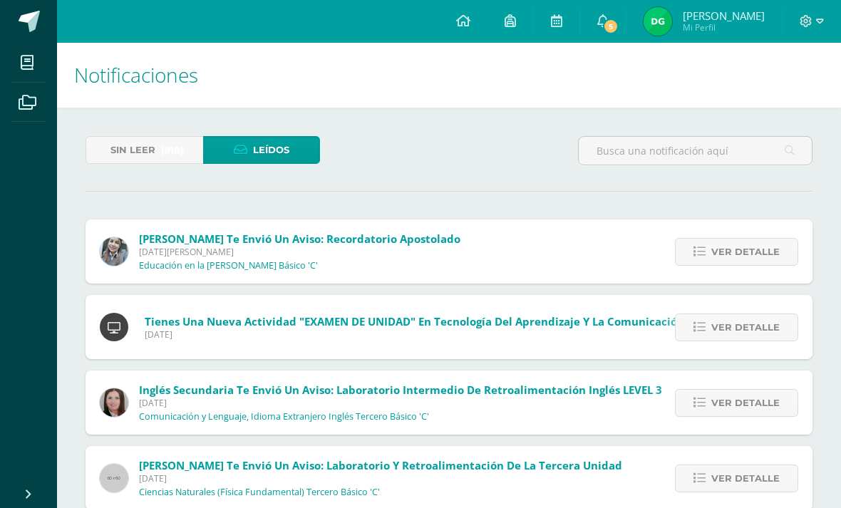
scroll to position [216, 0]
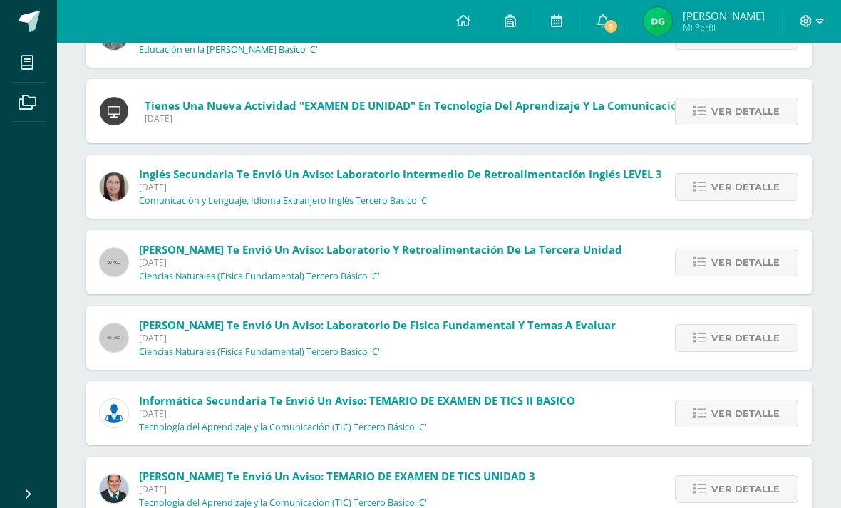
click at [29, 26] on span at bounding box center [29, 21] width 21 height 21
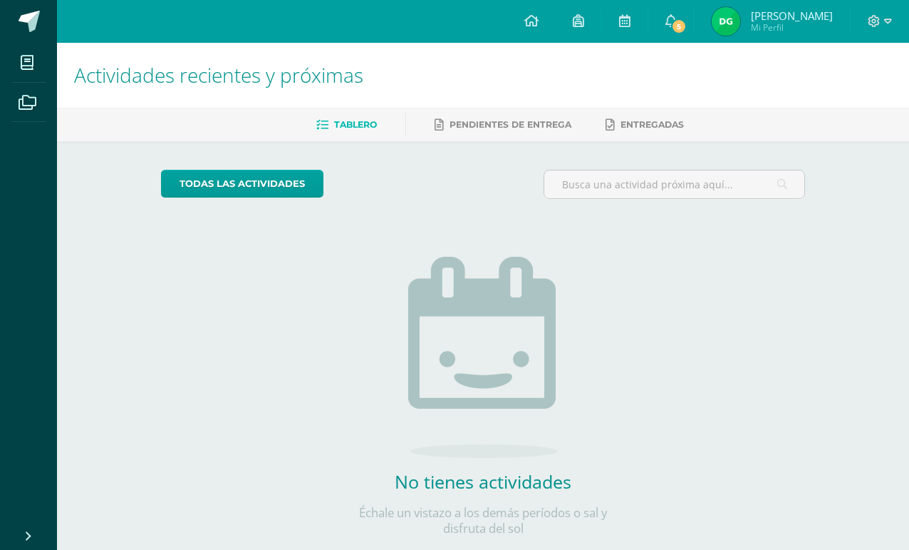
click at [687, 31] on span "5" at bounding box center [679, 27] width 16 height 16
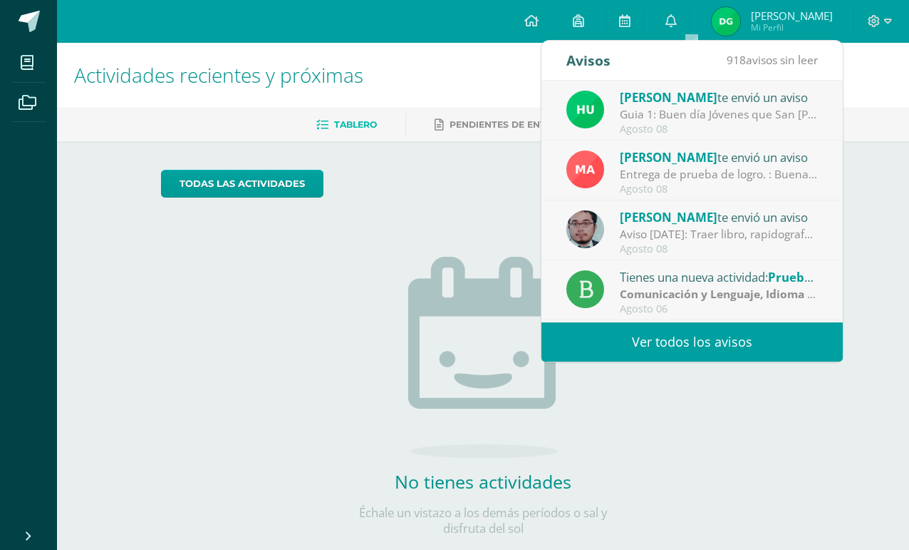
click at [792, 107] on div "Guia 1: Buen día Jóvenes que San [PERSON_NAME] Y [PERSON_NAME] les Bendigan. Po…" at bounding box center [719, 114] width 198 height 16
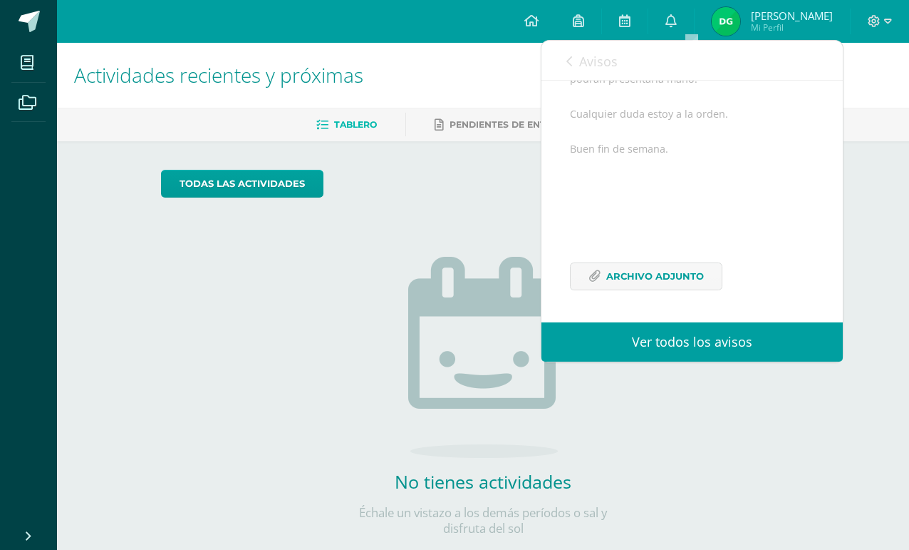
scroll to position [254, 0]
click at [676, 282] on span "Archivo Adjunto" at bounding box center [656, 276] width 98 height 26
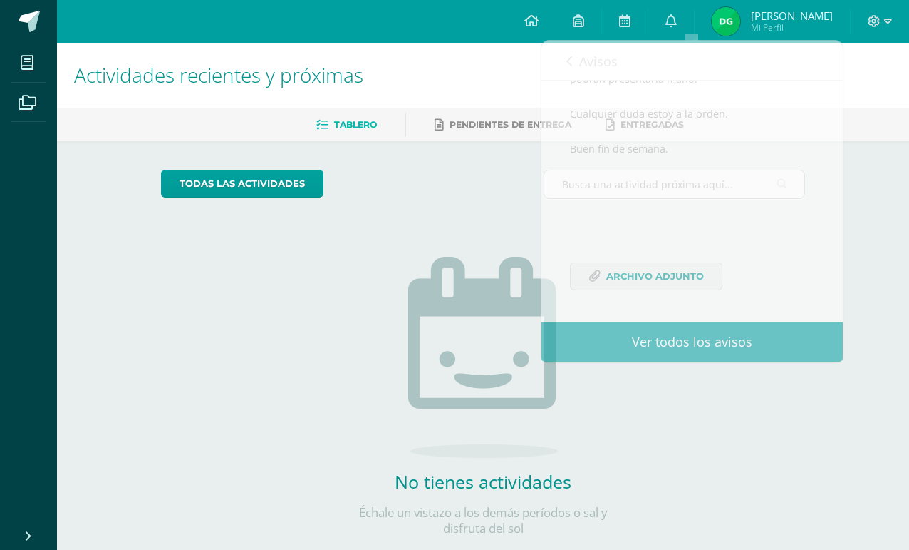
click at [36, 22] on span at bounding box center [29, 21] width 21 height 21
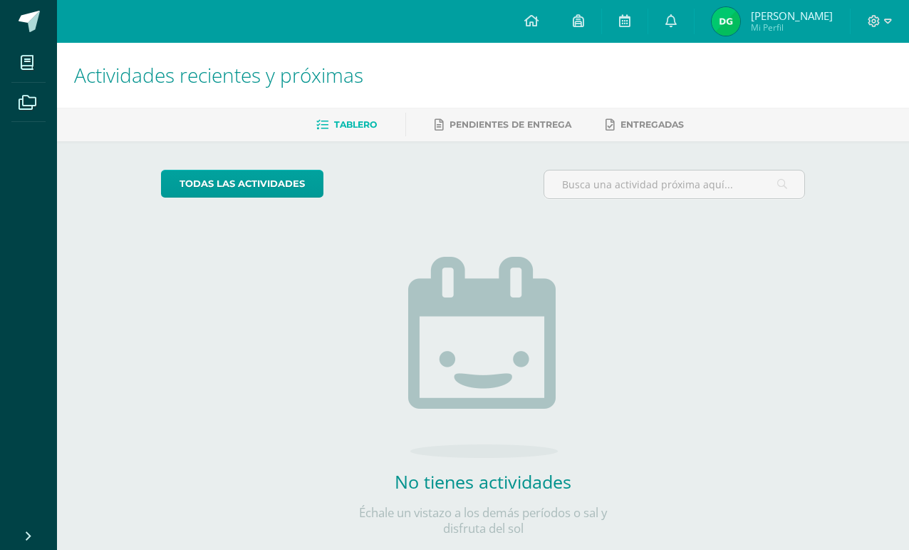
click at [25, 78] on span at bounding box center [27, 62] width 32 height 32
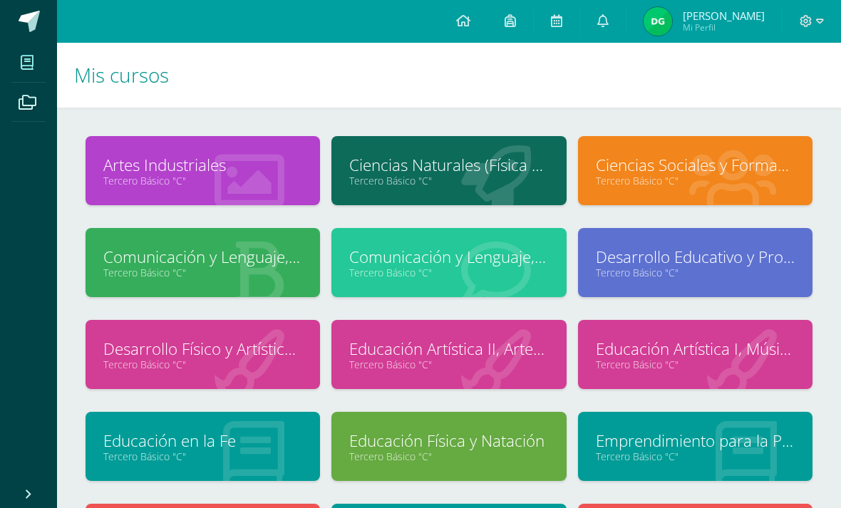
click at [29, 21] on span at bounding box center [29, 21] width 21 height 21
